Goal: Information Seeking & Learning: Find specific page/section

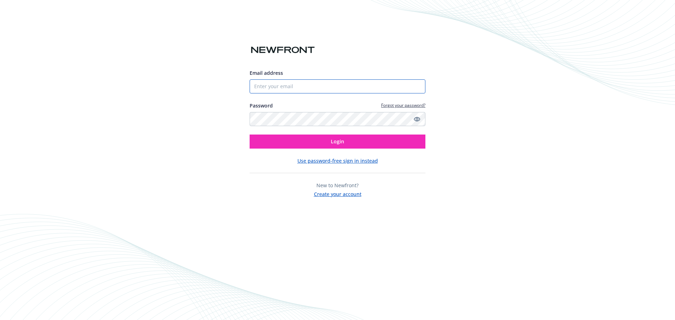
type input "[PERSON_NAME][EMAIL_ADDRESS][PERSON_NAME][DOMAIN_NAME]"
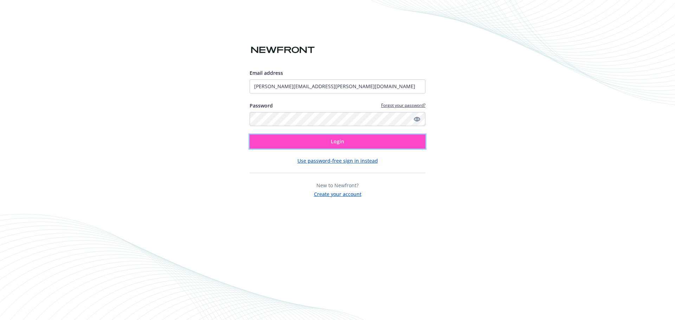
click at [331, 141] on span "Login" at bounding box center [337, 141] width 13 height 7
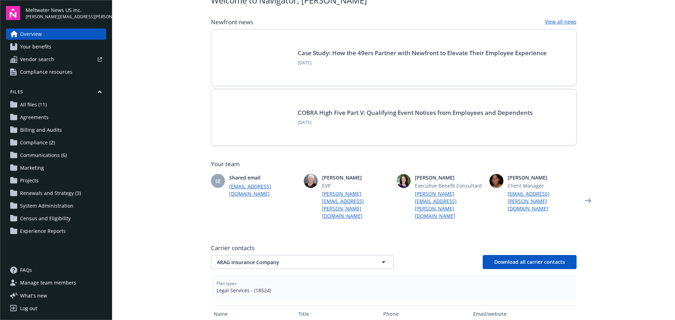
scroll to position [70, 0]
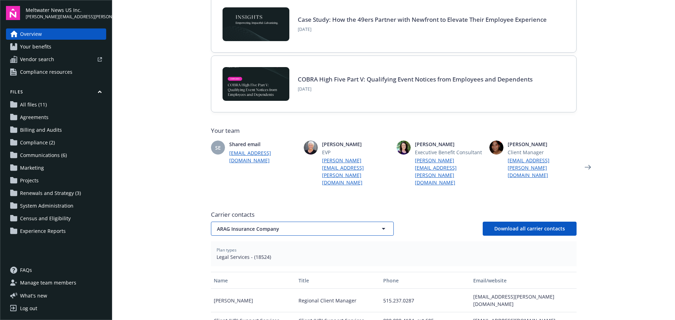
click at [366, 222] on button "ARAG Insurance Company" at bounding box center [302, 229] width 183 height 14
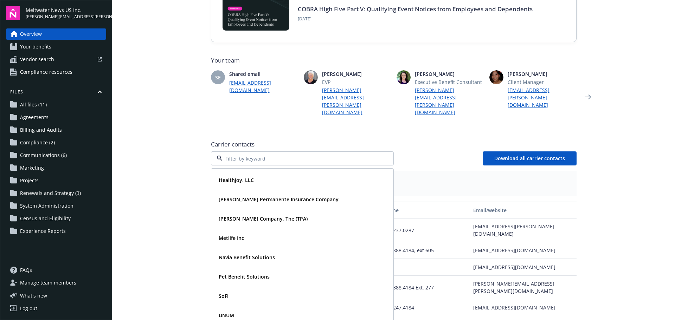
scroll to position [176, 0]
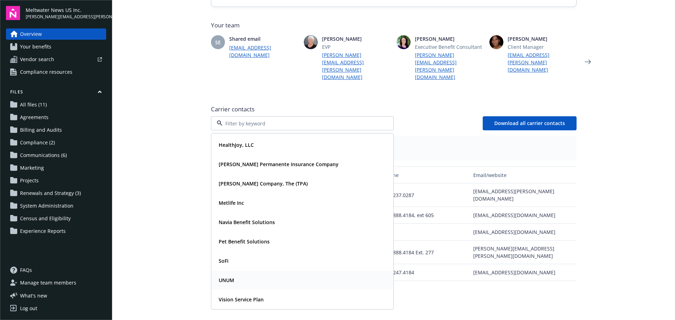
click at [230, 277] on strong "UNUM" at bounding box center [226, 280] width 15 height 7
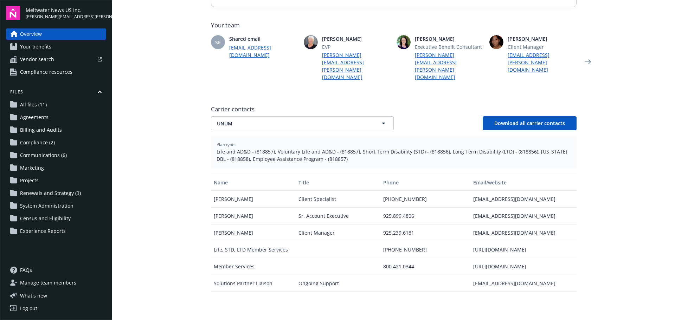
click at [520, 241] on div "https://www.unum.com/employees/file-a-claim" at bounding box center [523, 249] width 106 height 17
click at [487, 241] on div "https://www.unum.com/employees/file-a-claim" at bounding box center [523, 249] width 106 height 17
drag, startPoint x: 469, startPoint y: 227, endPoint x: 540, endPoint y: 235, distance: 71.2
click at [540, 241] on div "https://www.unum.com/employees/file-a-claim" at bounding box center [523, 249] width 106 height 17
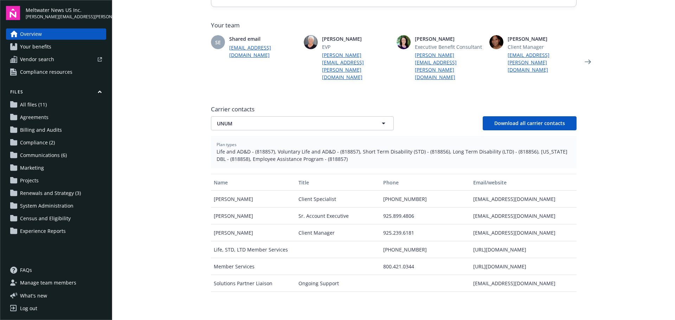
copy div "https://www.unum.com/employees/file-a-claim"
click at [35, 38] on span "Overview" at bounding box center [31, 33] width 22 height 11
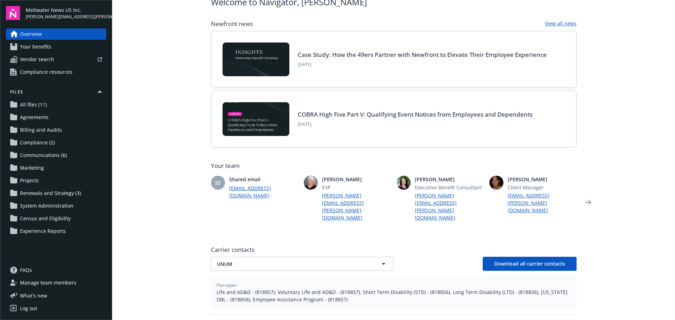
scroll to position [0, 0]
